Goal: Information Seeking & Learning: Check status

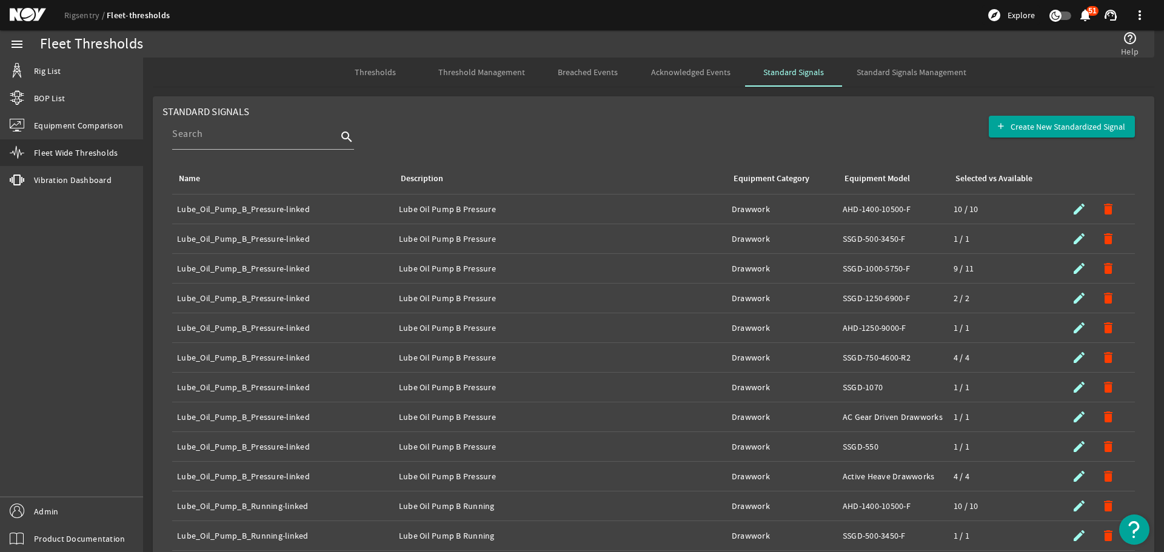
scroll to position [189, 0]
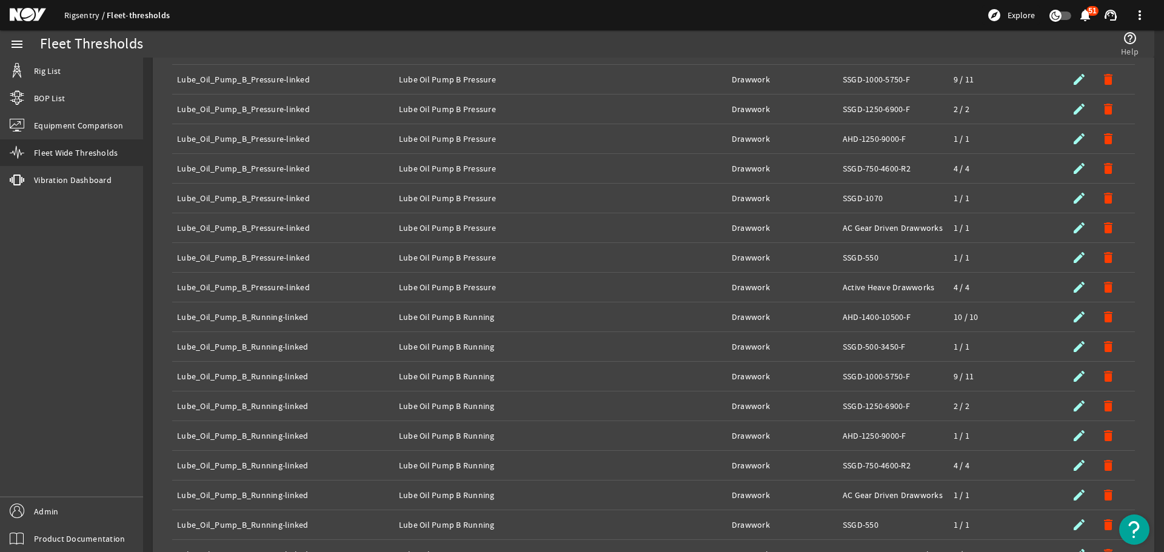
click at [87, 16] on link "Rigsentry" at bounding box center [85, 15] width 42 height 11
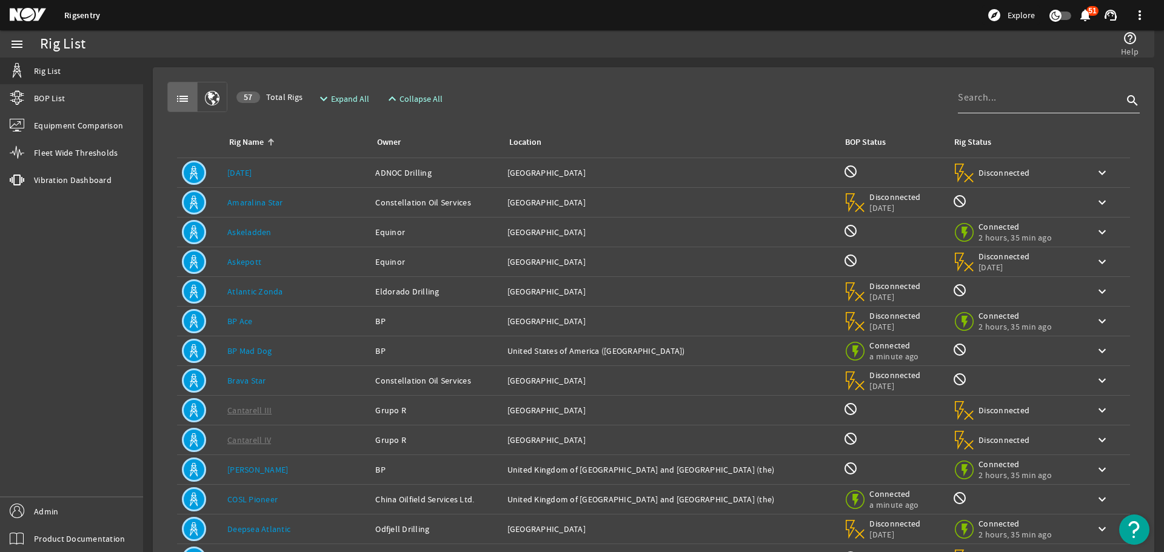
click at [989, 107] on div at bounding box center [1040, 98] width 165 height 32
click at [989, 106] on div at bounding box center [1040, 98] width 165 height 32
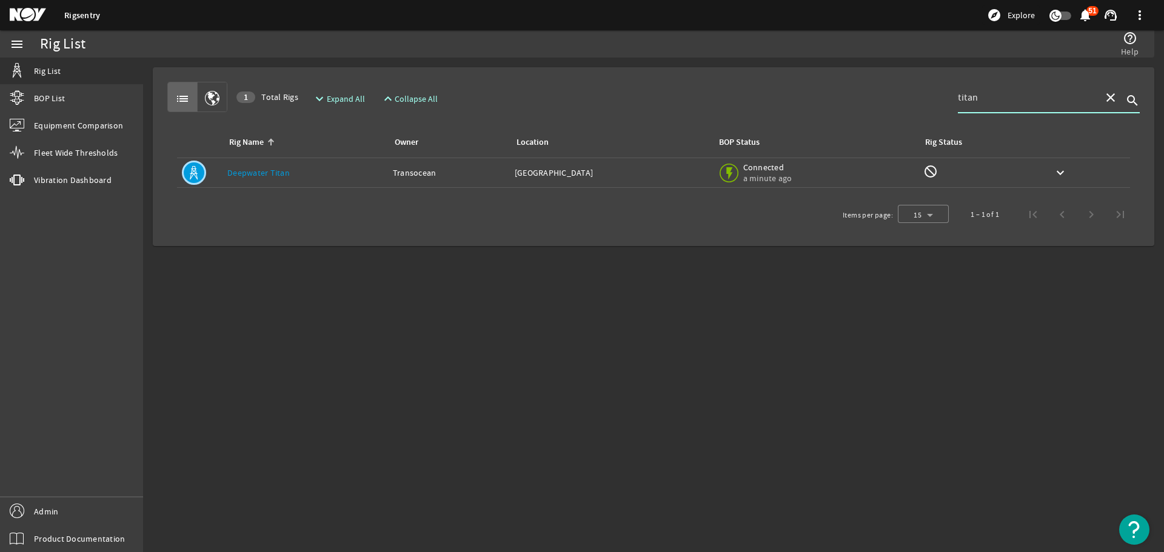
type input "titan"
click at [872, 159] on td "BOP Status: Connected a minute ago" at bounding box center [815, 173] width 206 height 30
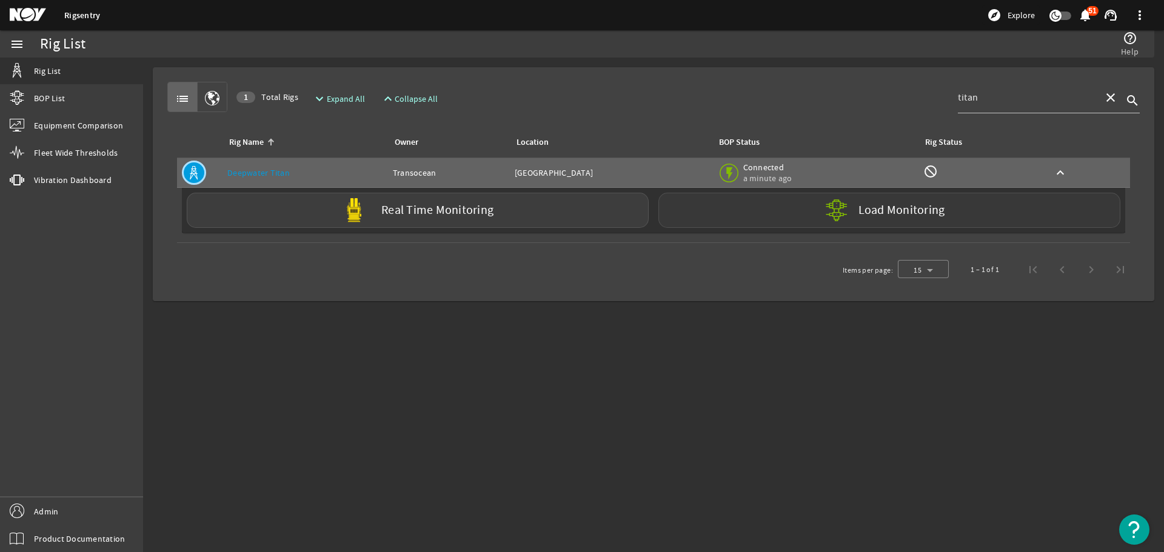
click at [731, 214] on div "Load Monitoring" at bounding box center [889, 210] width 462 height 35
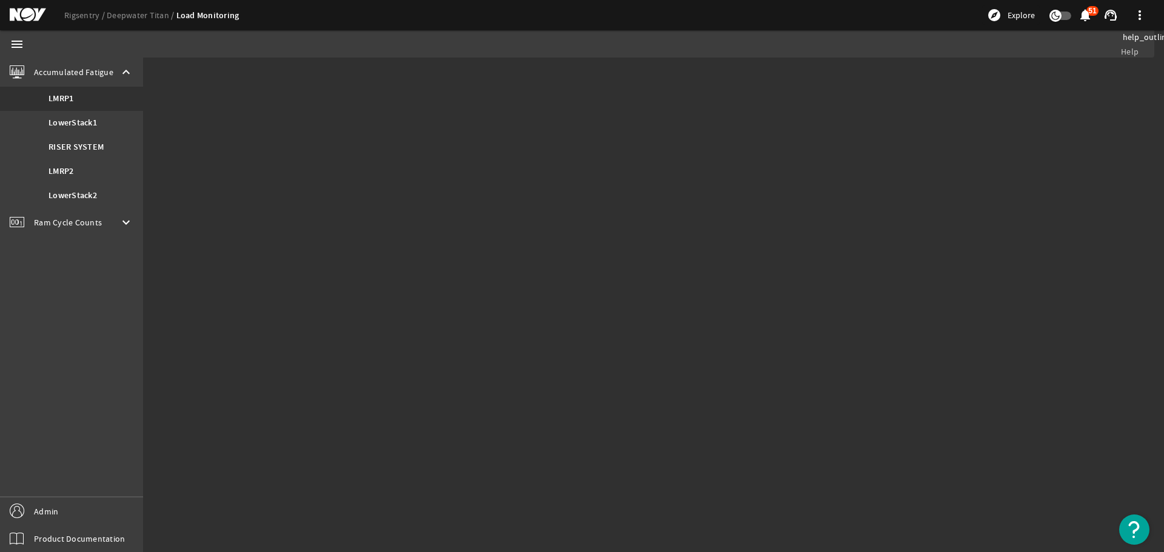
click at [112, 221] on div "Ram Cycle Counts keyboard_arrow_down" at bounding box center [71, 222] width 143 height 29
click at [224, 71] on mat-sidenav-content "help_outline Help" at bounding box center [582, 305] width 1164 height 495
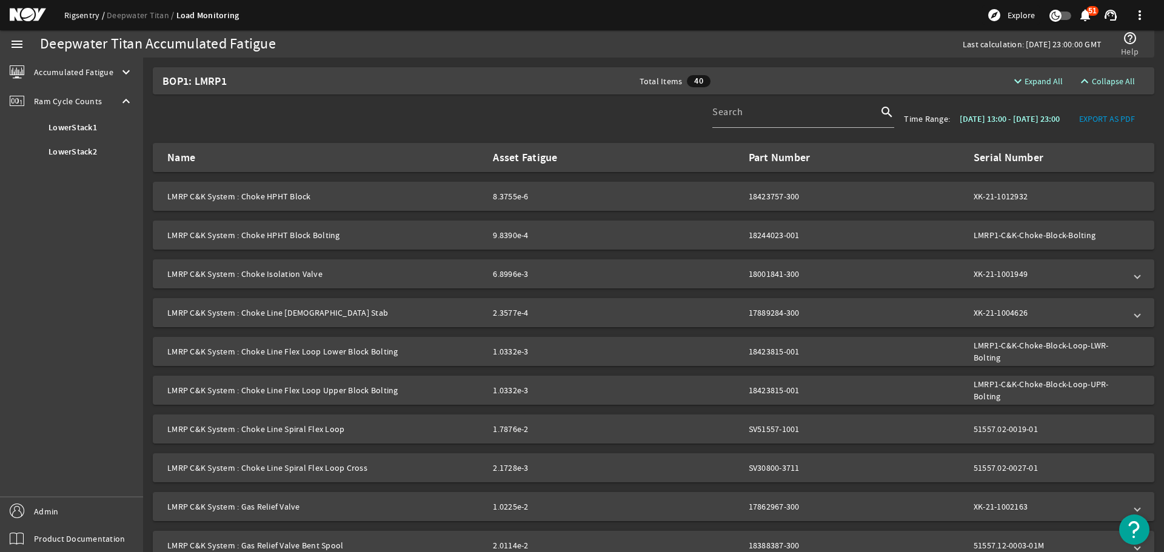
click at [85, 13] on link "Rigsentry" at bounding box center [85, 15] width 42 height 11
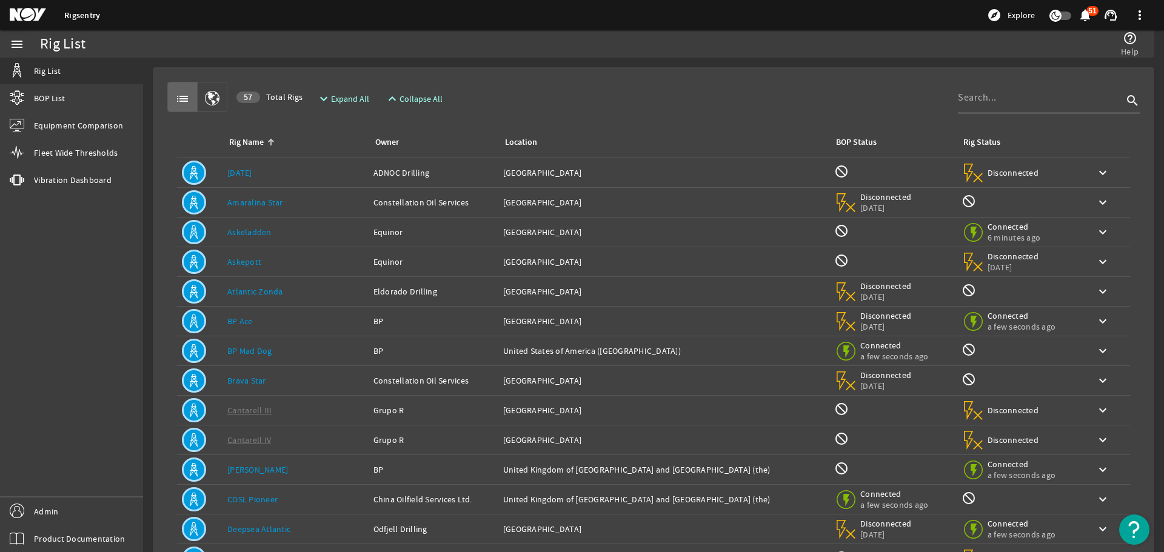
click at [988, 101] on input at bounding box center [1040, 97] width 165 height 15
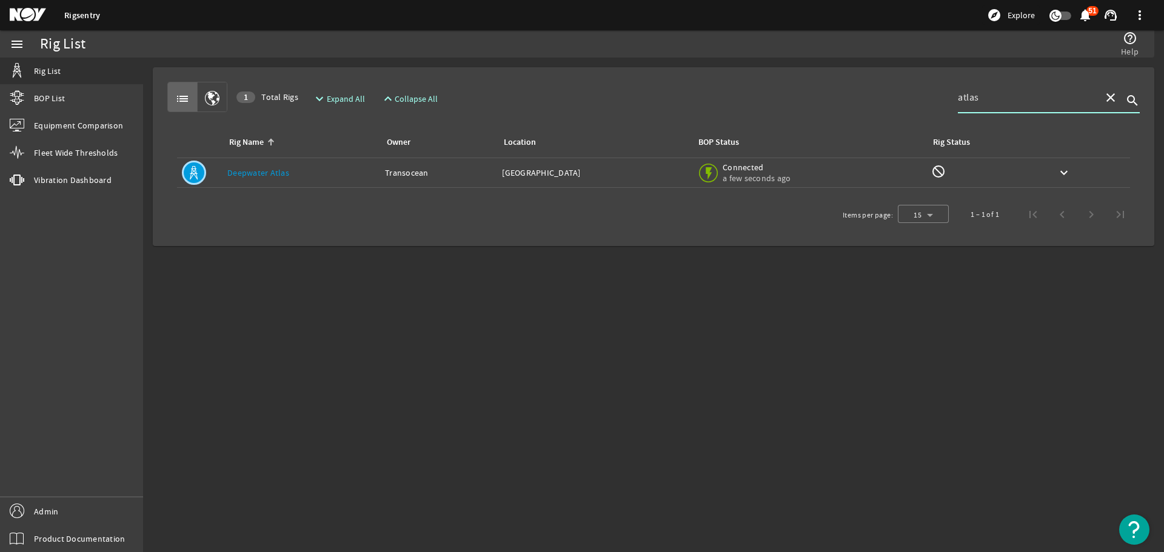
type input "atlas"
click at [516, 180] on td "Location: United States of America" at bounding box center [594, 173] width 195 height 30
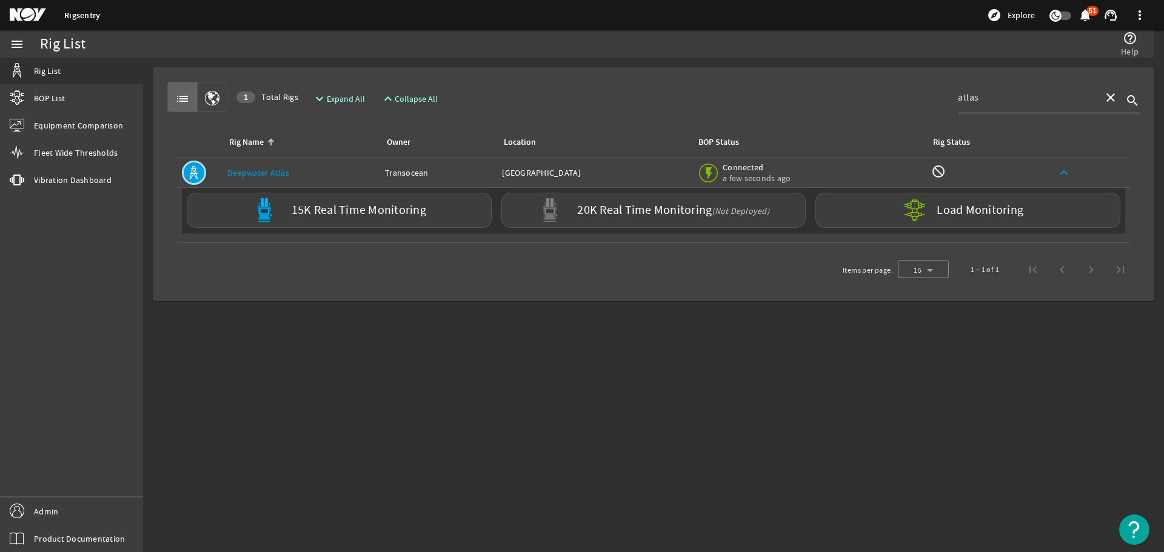
click at [1066, 172] on mat-icon "keyboard_arrow_up" at bounding box center [1064, 173] width 15 height 15
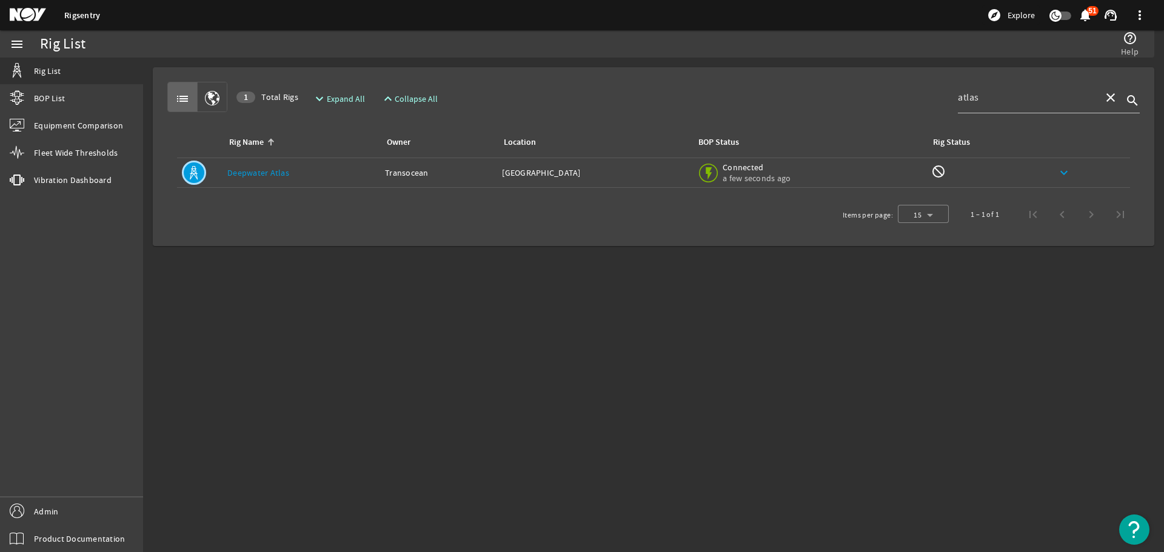
click at [341, 181] on td "Rig Name: Deepwater Atlas" at bounding box center [301, 173] width 158 height 30
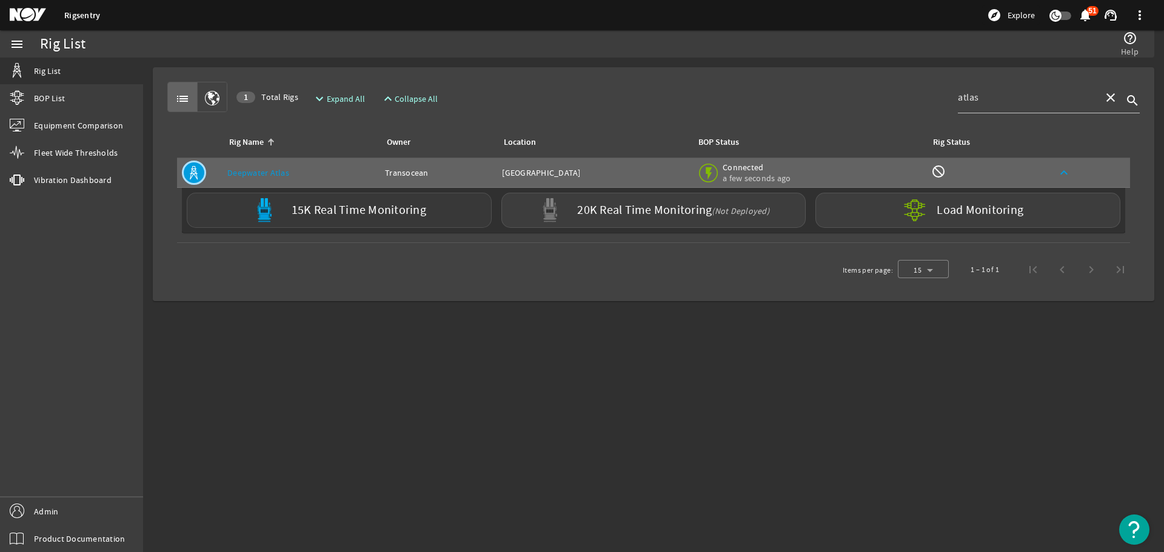
click at [430, 213] on div "15K Real Time Monitoring" at bounding box center [339, 210] width 305 height 35
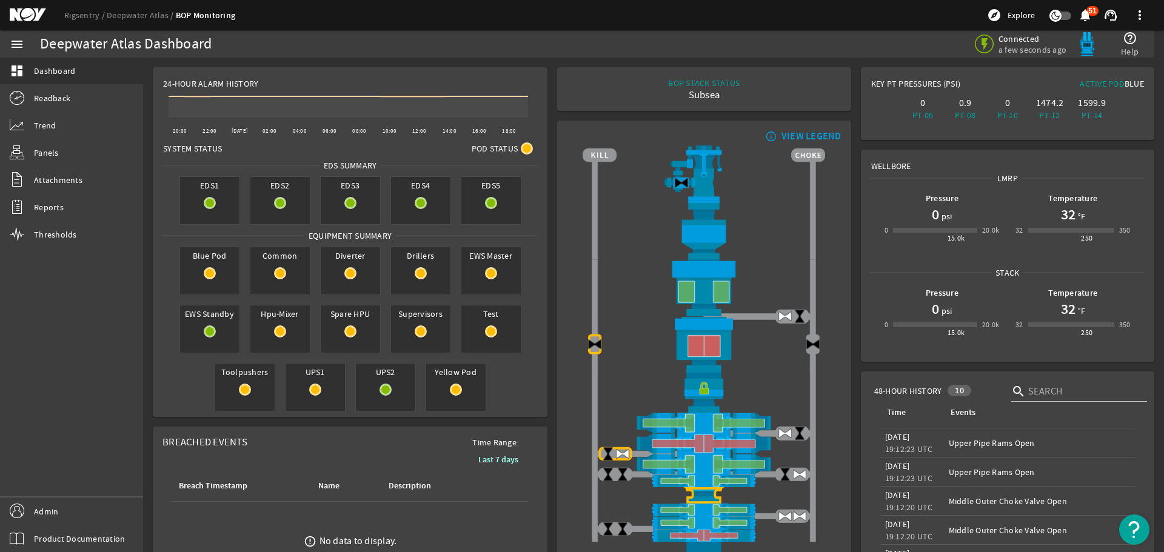
click at [353, 76] on div "24-Hour Alarm History" at bounding box center [349, 79] width 393 height 22
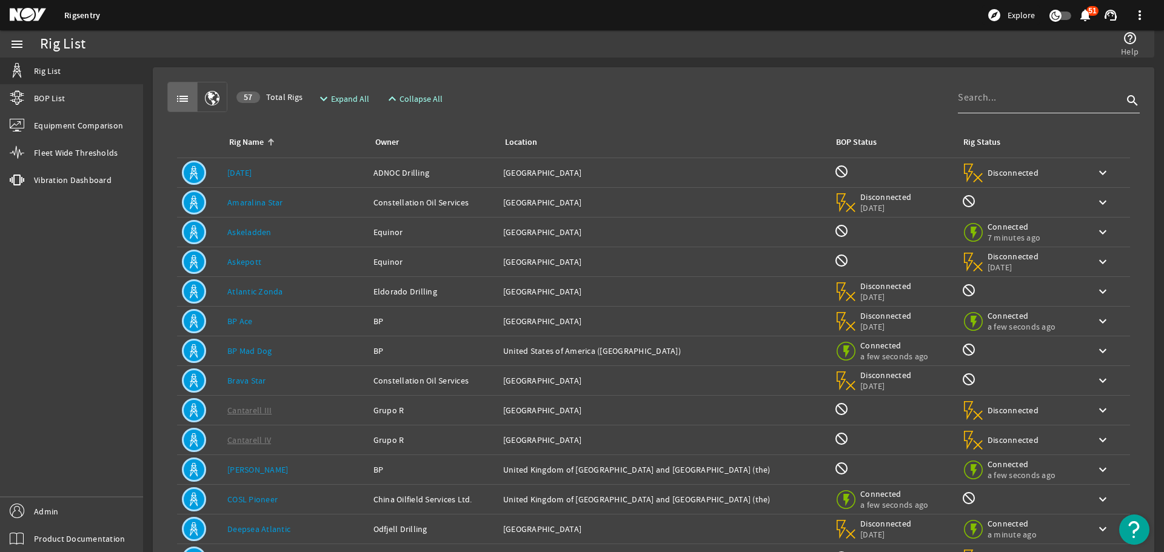
click at [1039, 105] on div at bounding box center [1040, 98] width 165 height 32
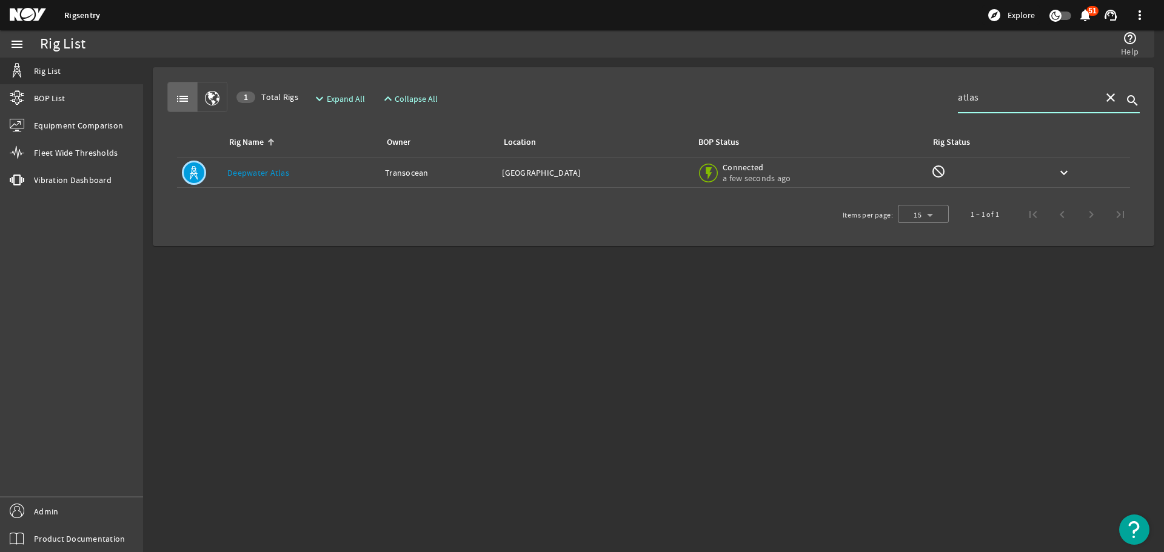
type input "atlas"
click at [531, 179] on td "Location: United States of America" at bounding box center [594, 173] width 195 height 30
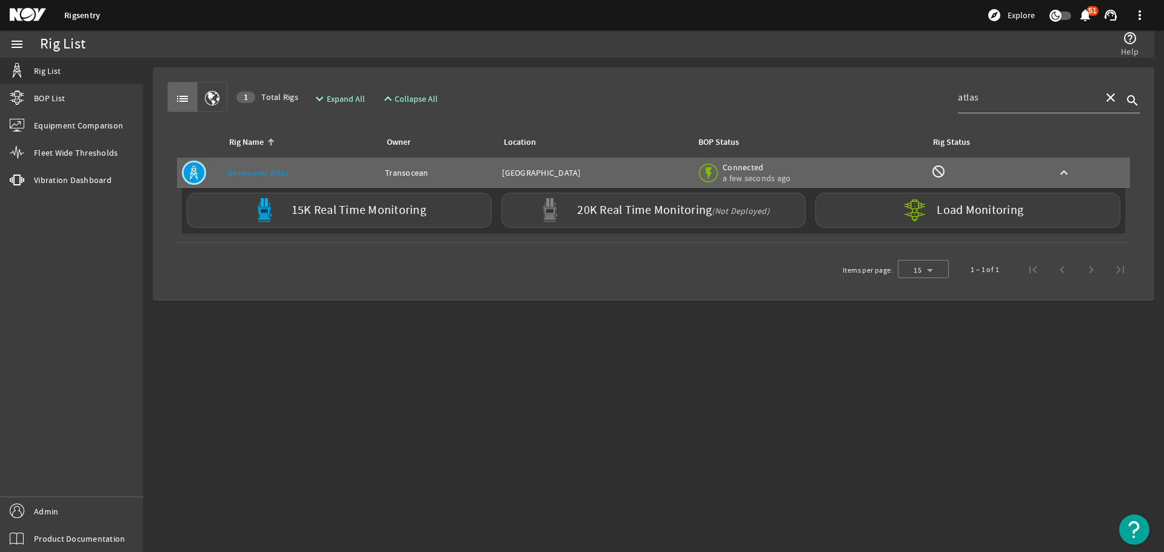
click at [583, 228] on rigsentry-bop-nav-button "20K Real Time Monitoring (Not Deployed)" at bounding box center [654, 210] width 315 height 45
click at [581, 219] on div "20K Real Time Monitoring (Not Deployed)" at bounding box center [653, 210] width 305 height 35
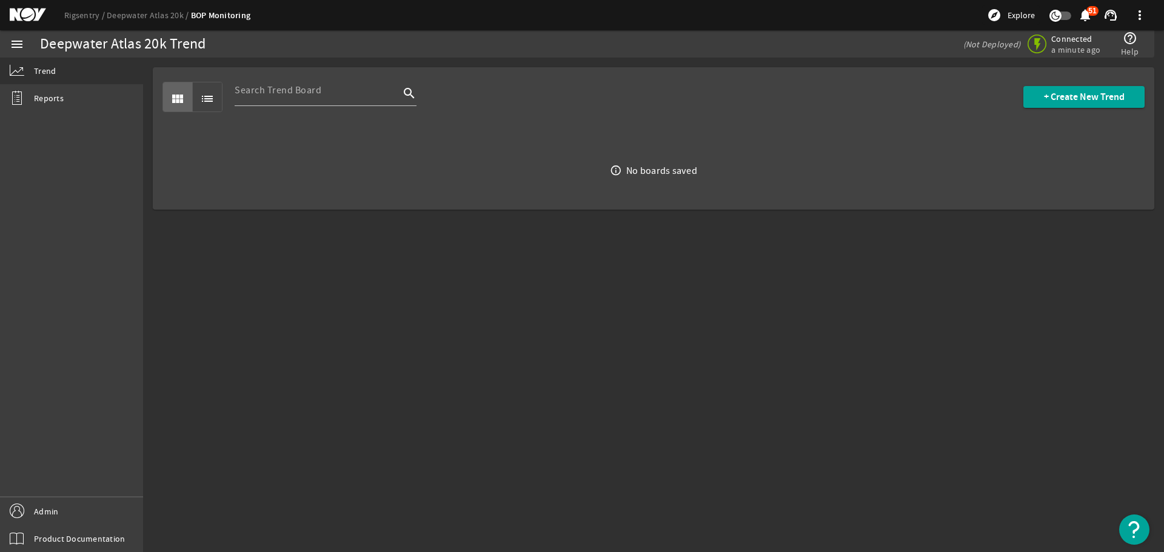
click at [294, 122] on div "view_module list search + Create New Trend" at bounding box center [653, 96] width 982 height 59
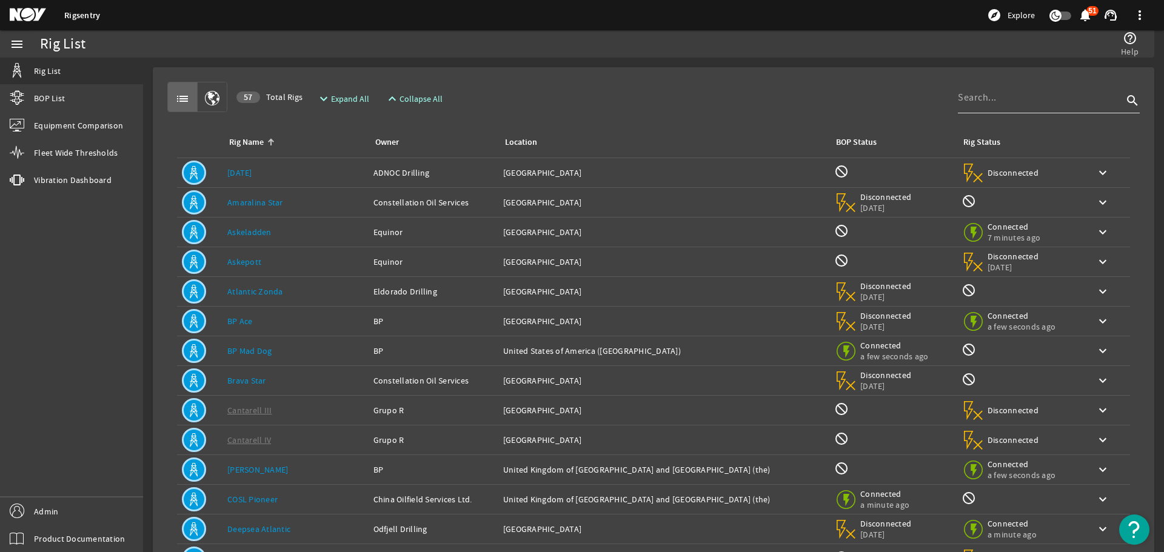
click at [958, 99] on input at bounding box center [1040, 97] width 165 height 15
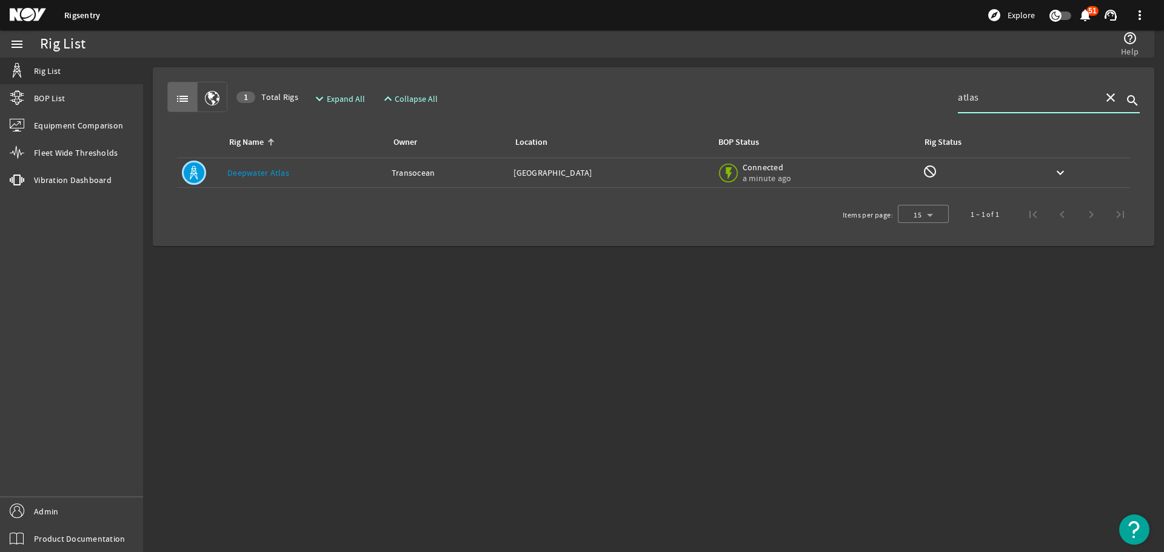
type input "atlas"
click at [794, 172] on span "Connected" at bounding box center [769, 167] width 52 height 11
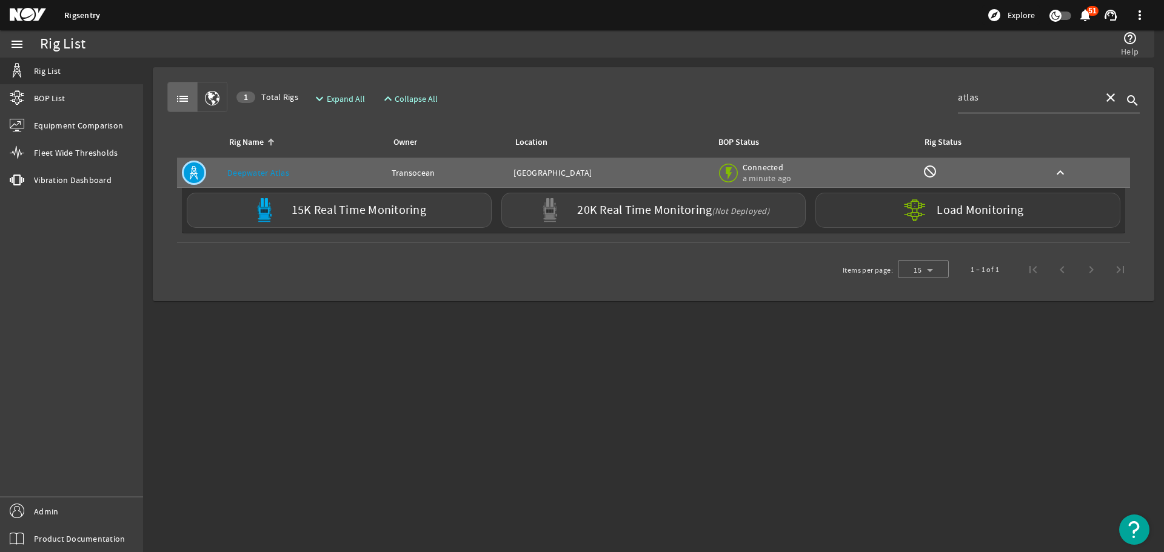
click at [870, 213] on div "Load Monitoring" at bounding box center [967, 210] width 305 height 35
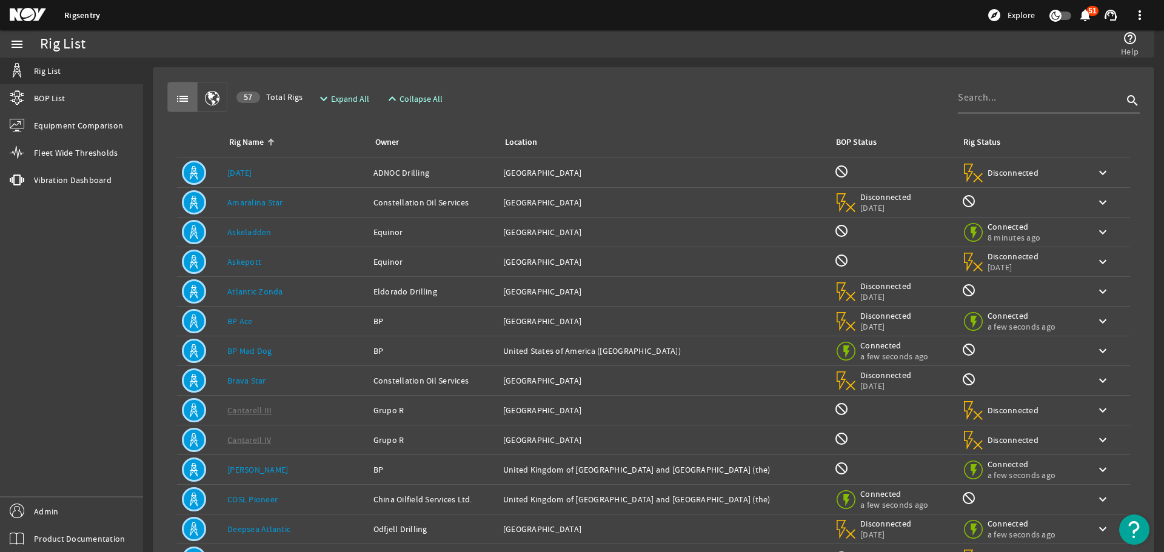
click at [966, 107] on div at bounding box center [1040, 98] width 165 height 32
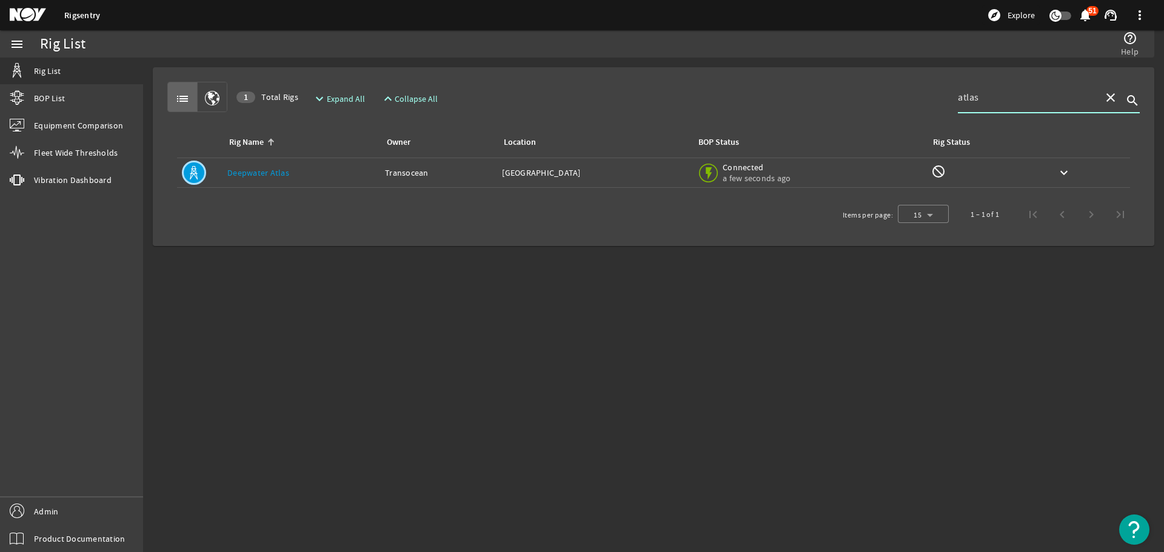
type input "atlas"
click at [671, 166] on td "Location: United States of America" at bounding box center [594, 173] width 195 height 30
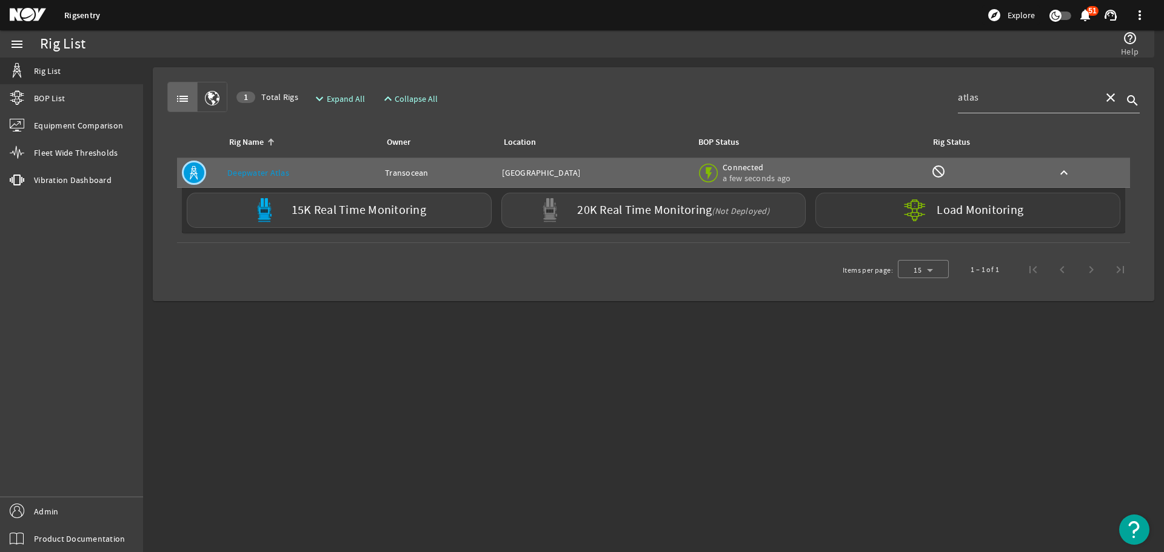
click at [889, 210] on div "Load Monitoring" at bounding box center [967, 210] width 305 height 35
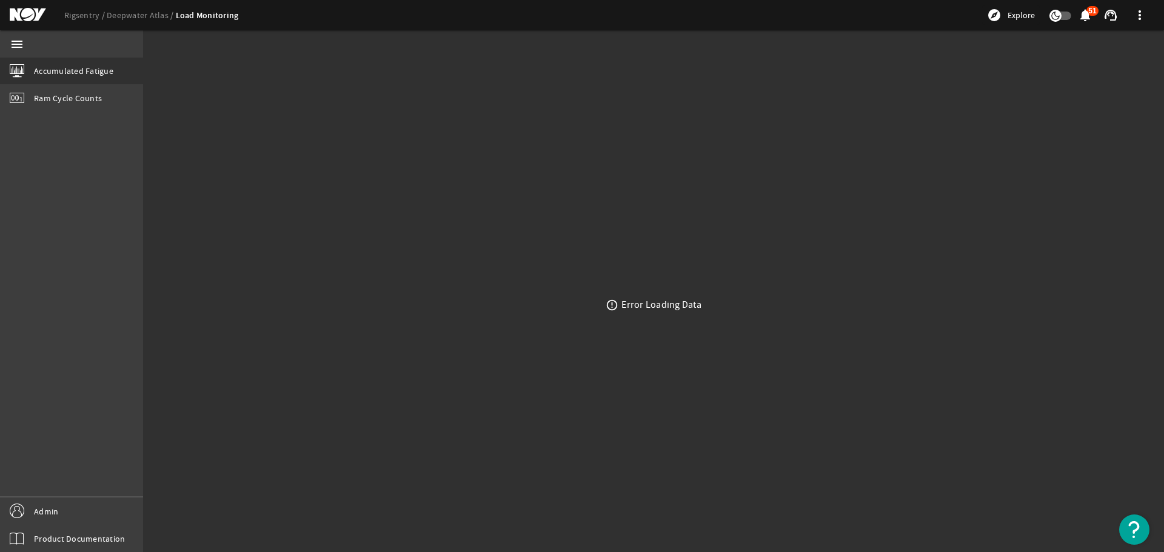
drag, startPoint x: 623, startPoint y: 306, endPoint x: 690, endPoint y: 309, distance: 68.0
click at [690, 309] on div "Error Loading Data" at bounding box center [661, 305] width 80 height 12
click at [604, 278] on div "error_outline Error Loading Data" at bounding box center [653, 305] width 1021 height 495
click at [183, 84] on div "error_outline Error Loading Data" at bounding box center [653, 305] width 1021 height 495
click at [219, 75] on div "error_outline Error Loading Data" at bounding box center [653, 305] width 1021 height 495
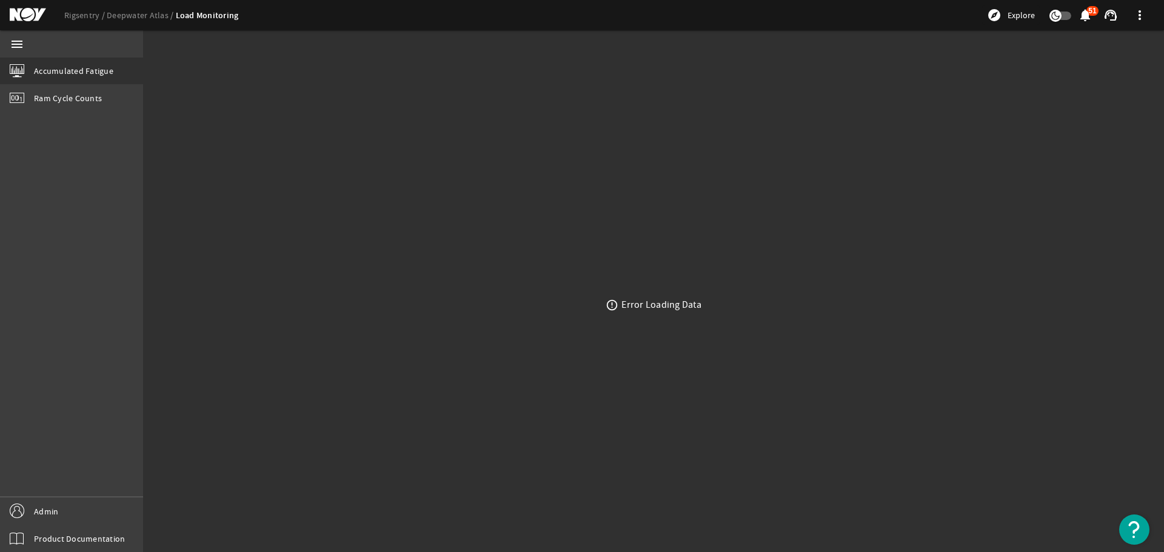
click at [335, 125] on div "error_outline Error Loading Data" at bounding box center [653, 305] width 1021 height 495
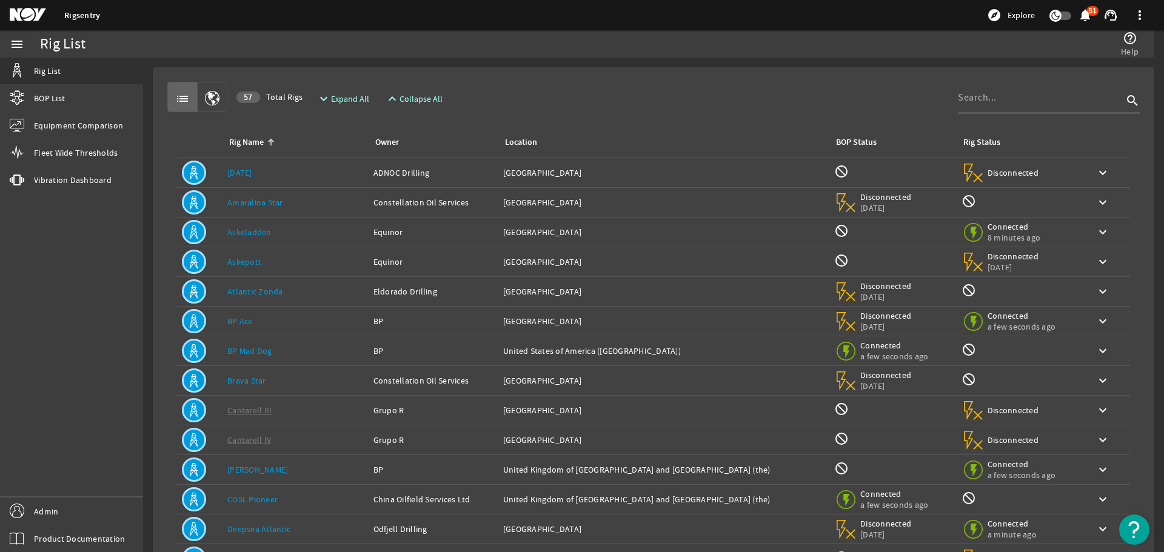
click at [1018, 99] on input at bounding box center [1040, 97] width 165 height 15
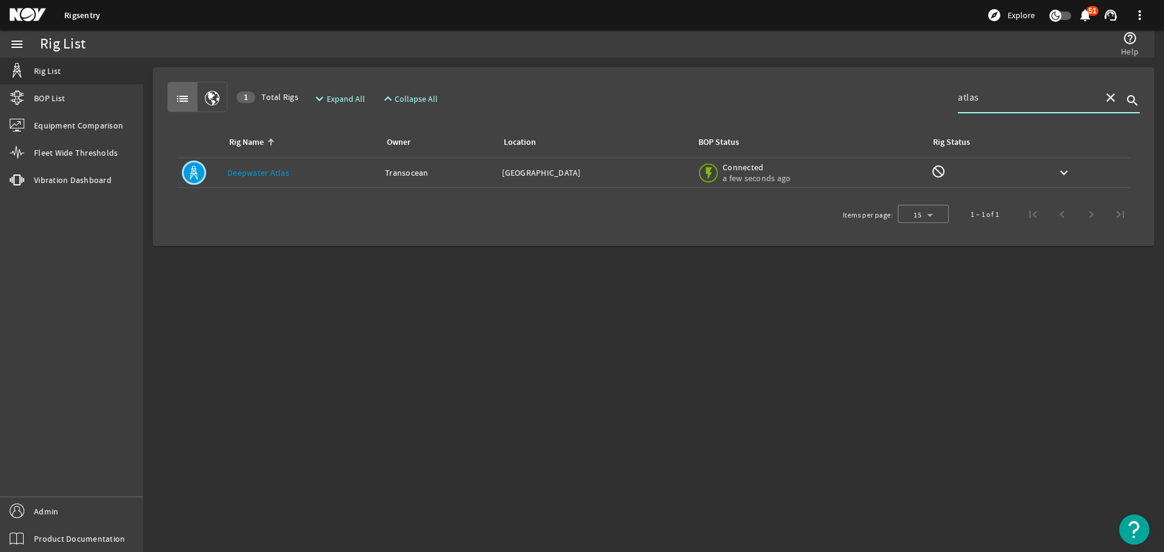
click at [434, 184] on td "Owner: Transocean" at bounding box center [438, 173] width 117 height 30
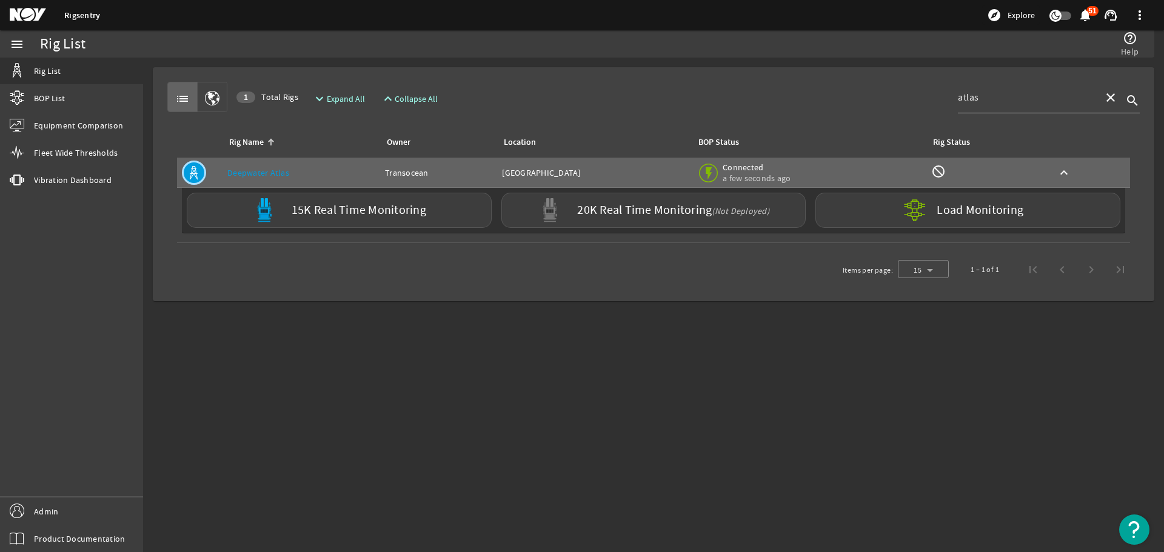
drag, startPoint x: 1000, startPoint y: 104, endPoint x: 881, endPoint y: 98, distance: 118.4
click at [881, 98] on div "list 1 Total Rigs expand_more Expand All expand_less Collapse All atlas close s…" at bounding box center [653, 97] width 972 height 30
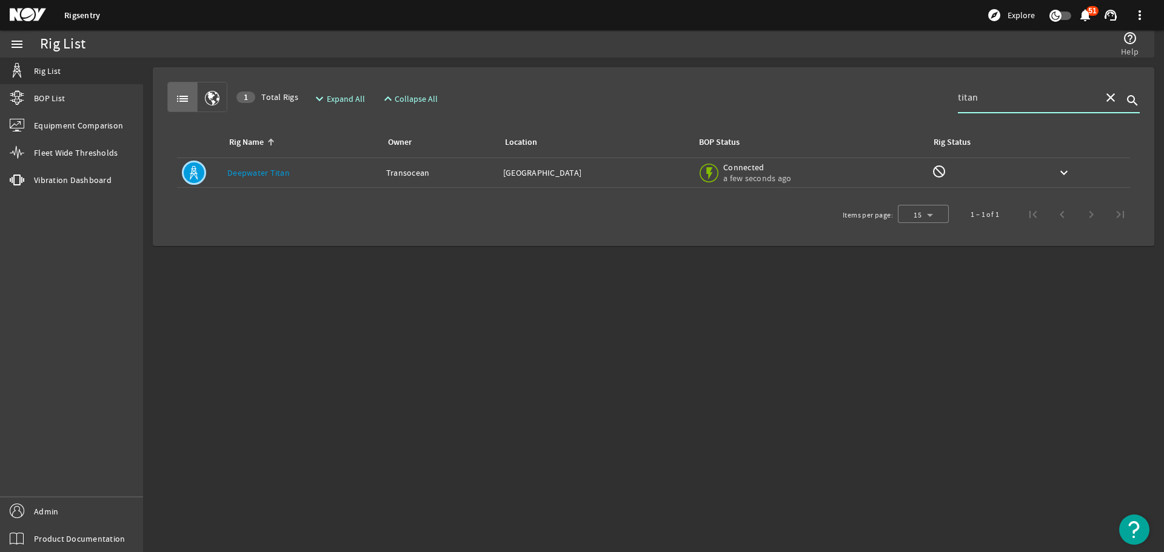
type input "titan"
click at [864, 163] on div "BOP Status: Connected a few seconds ago" at bounding box center [809, 172] width 225 height 27
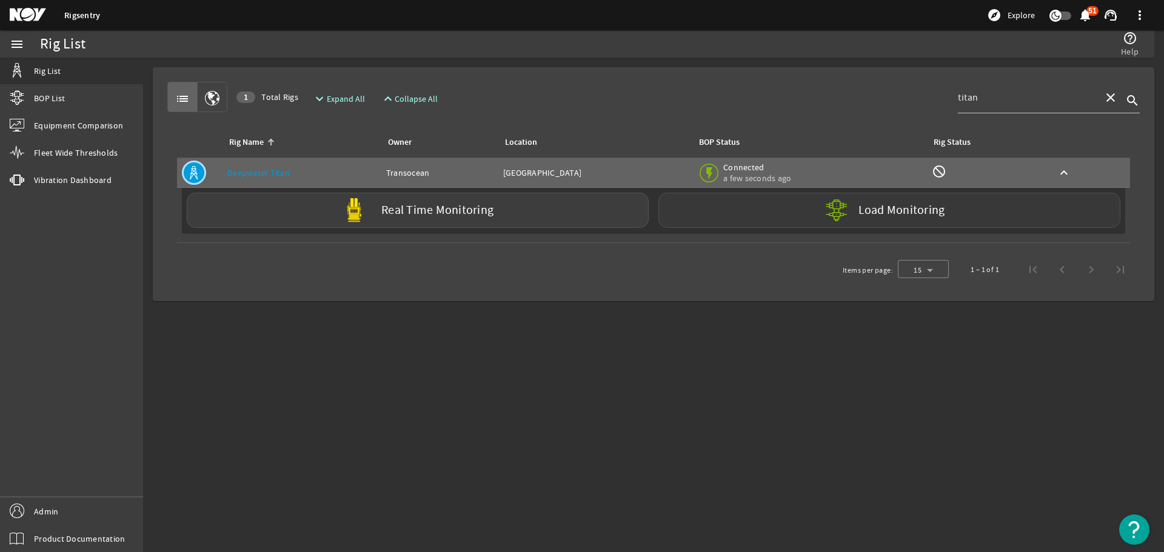
click at [872, 201] on div "Load Monitoring" at bounding box center [889, 210] width 462 height 35
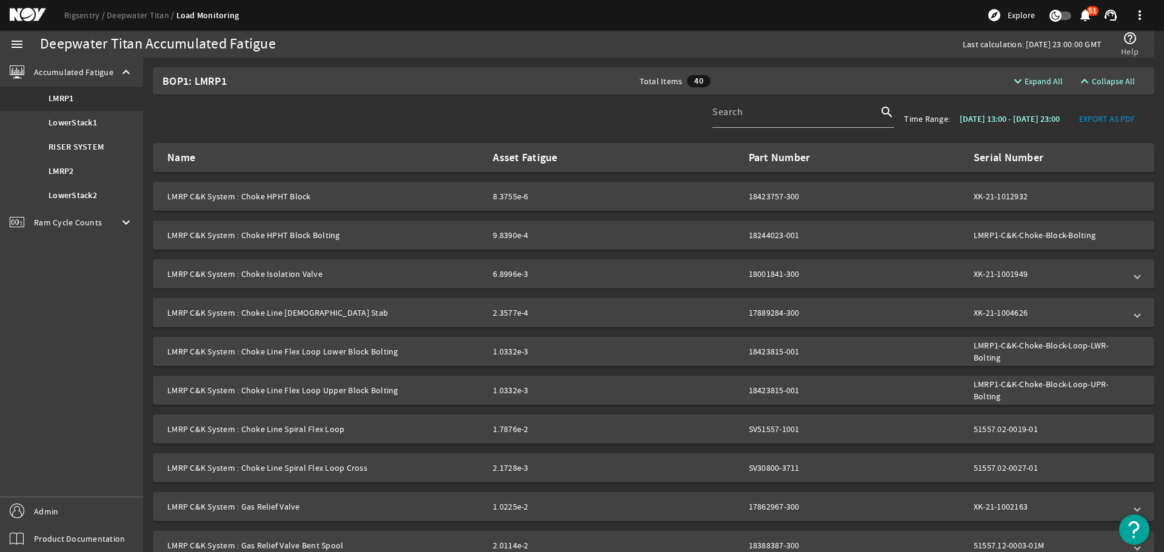
click at [109, 218] on div "Ram Cycle Counts keyboard_arrow_down" at bounding box center [71, 222] width 143 height 29
click at [109, 66] on span "Accumulated Fatigue" at bounding box center [73, 72] width 79 height 12
click at [321, 118] on div "Search search Time Range: [DATE] 13:00 - [DATE] 23:00 EXPORT AS PDF" at bounding box center [653, 119] width 1011 height 48
click at [308, 115] on div "Search search Time Range: [DATE] 13:00 - [DATE] 23:00 EXPORT AS PDF" at bounding box center [653, 119] width 1011 height 48
click at [320, 129] on div "Search search Time Range: [DATE] 13:00 - [DATE] 23:00 EXPORT AS PDF" at bounding box center [653, 119] width 1011 height 48
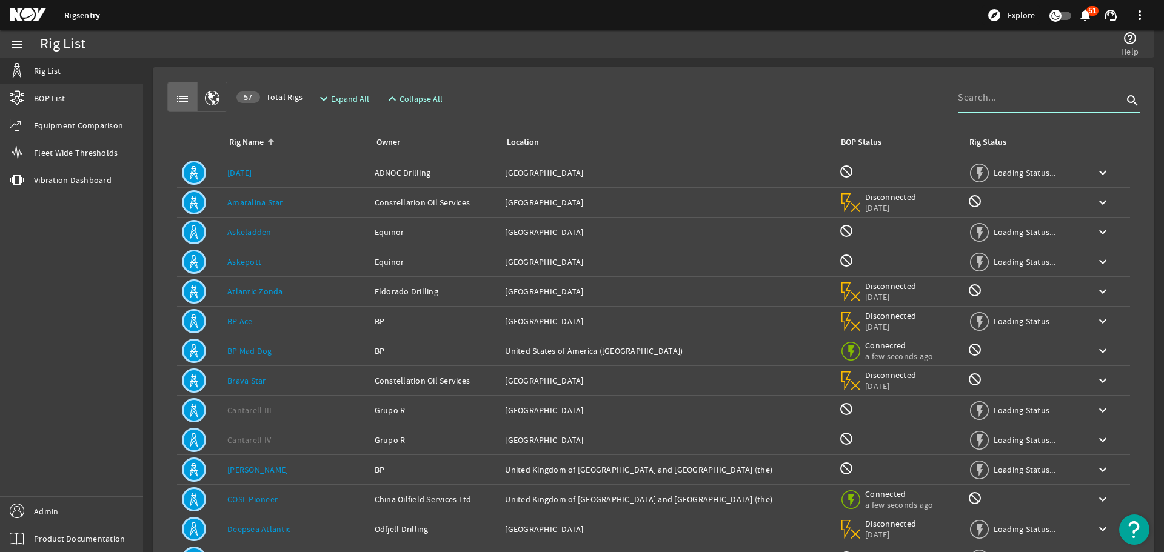
click at [986, 102] on input at bounding box center [1040, 97] width 165 height 15
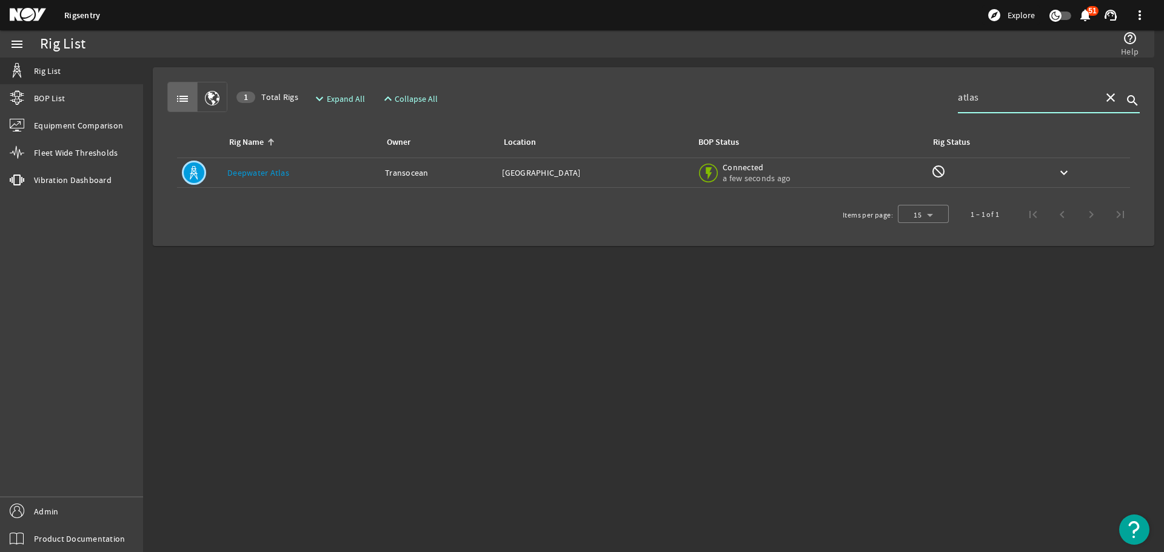
type input "atlas"
click at [937, 182] on td "Rig Status: not_interested" at bounding box center [985, 173] width 118 height 30
